Goal: Task Accomplishment & Management: Complete application form

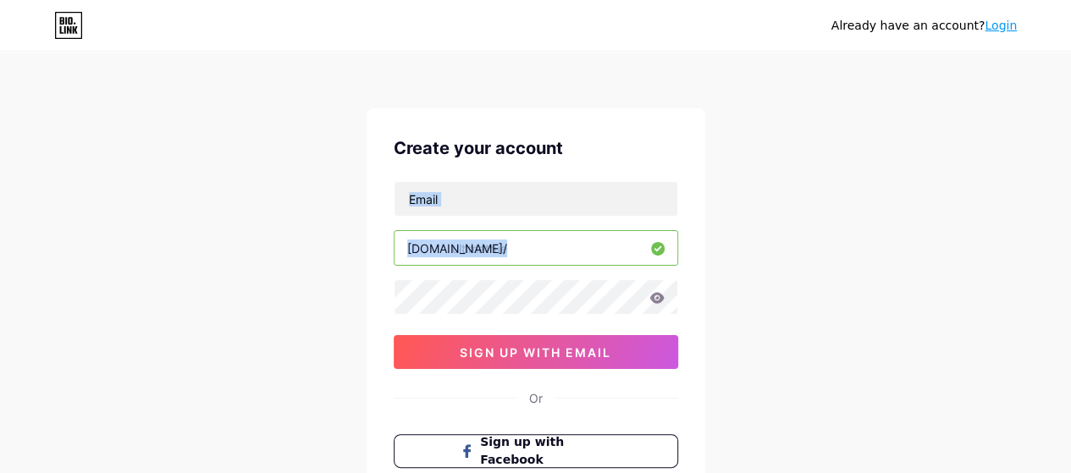
drag, startPoint x: 1069, startPoint y: 213, endPoint x: 1074, endPoint y: 257, distance: 45.3
click at [1070, 257] on html "Already have an account? Login Create your account [DOMAIN_NAME]/ ultimatrue 0c…" at bounding box center [535, 324] width 1071 height 648
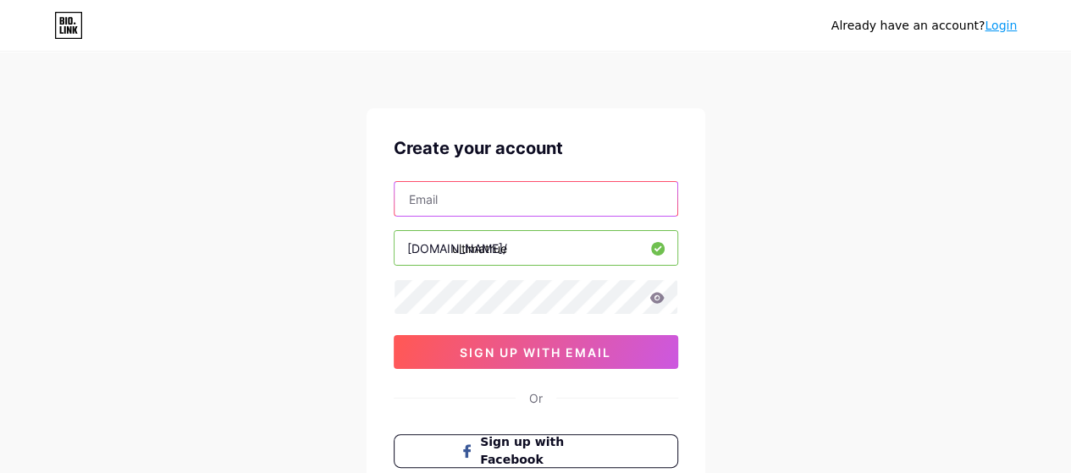
click at [543, 208] on input "text" at bounding box center [536, 199] width 283 height 34
type input "[EMAIL_ADDRESS][DOMAIN_NAME]"
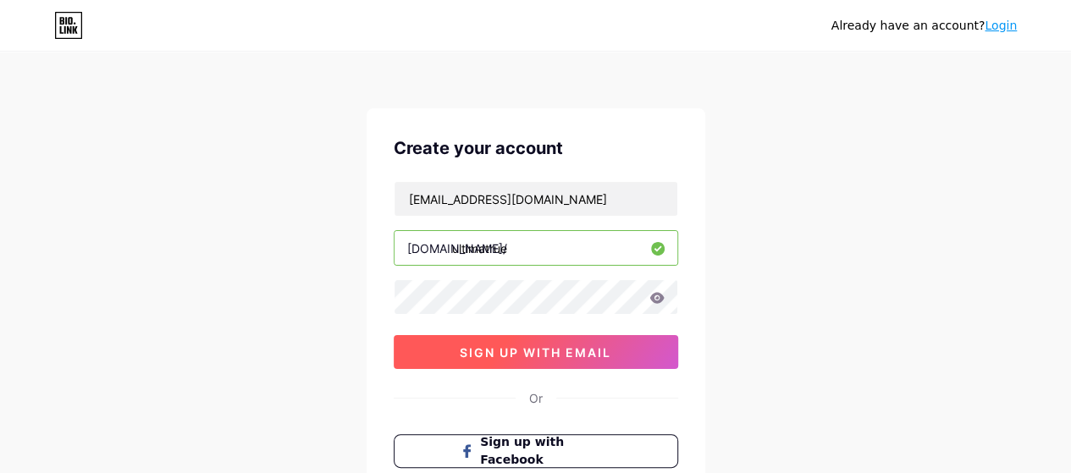
click at [433, 364] on button "sign up with email" at bounding box center [536, 352] width 284 height 34
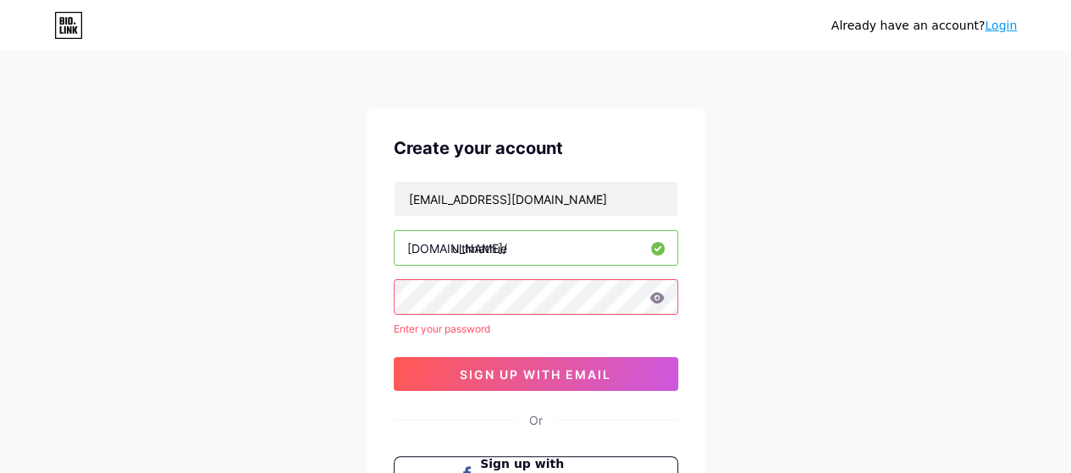
click at [461, 329] on div "Enter your password" at bounding box center [536, 329] width 284 height 15
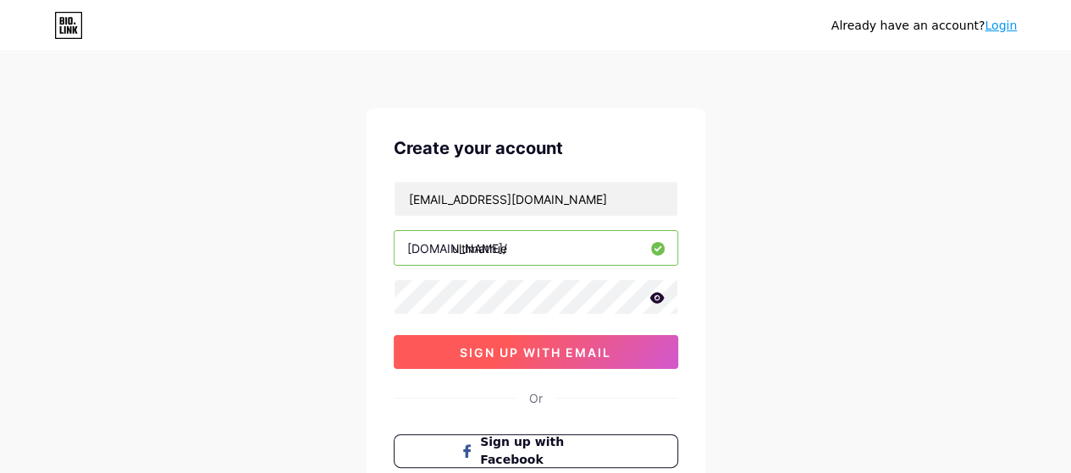
click at [525, 348] on span "sign up with email" at bounding box center [536, 352] width 152 height 14
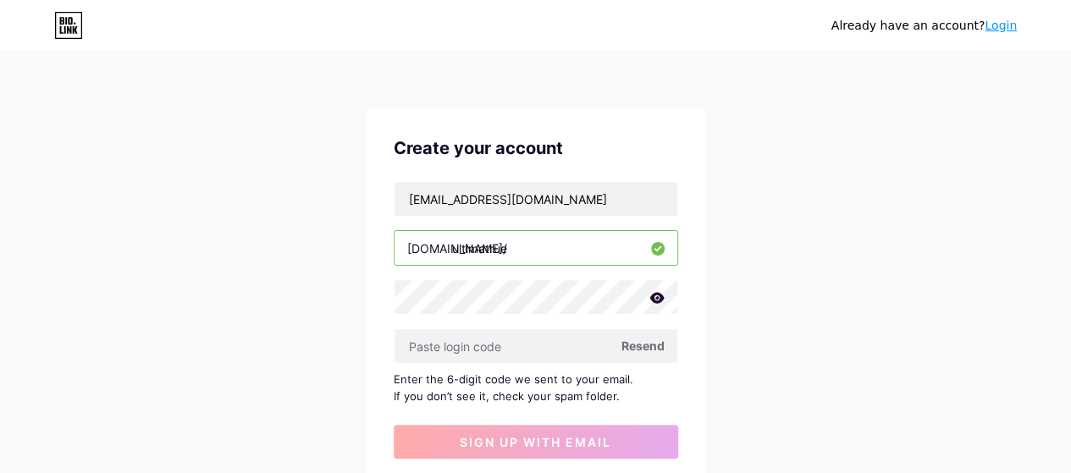
click at [656, 292] on icon at bounding box center [656, 297] width 14 height 11
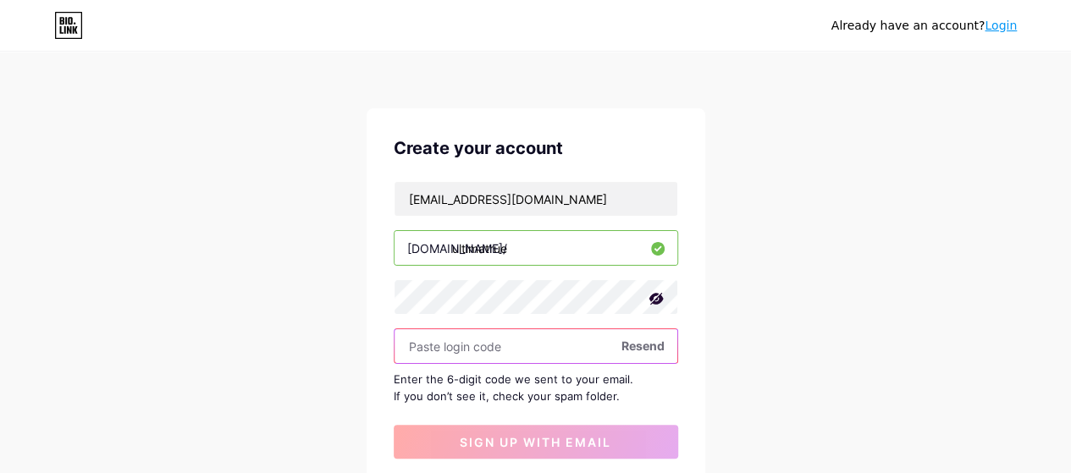
click at [437, 335] on input "text" at bounding box center [536, 346] width 283 height 34
paste input "22993993"
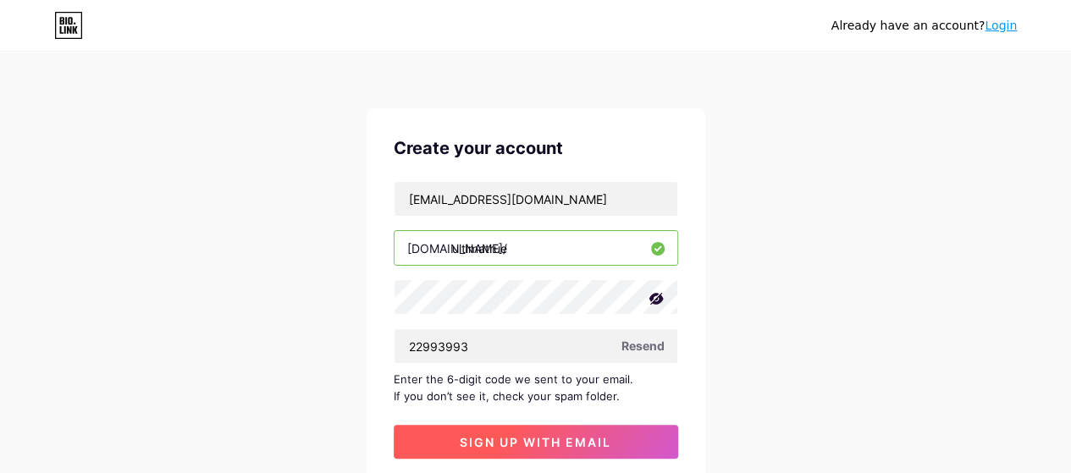
click at [530, 443] on span "sign up with email" at bounding box center [536, 442] width 152 height 14
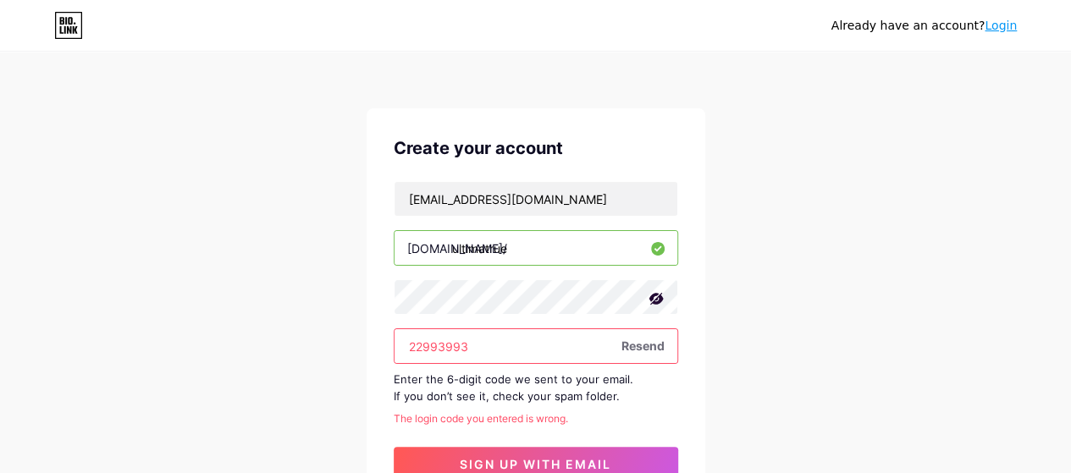
click at [528, 334] on input "22993993" at bounding box center [536, 346] width 283 height 34
type input "2"
